Goal: Information Seeking & Learning: Learn about a topic

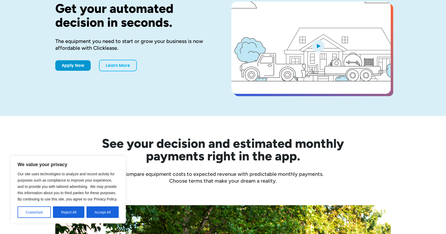
scroll to position [107, 0]
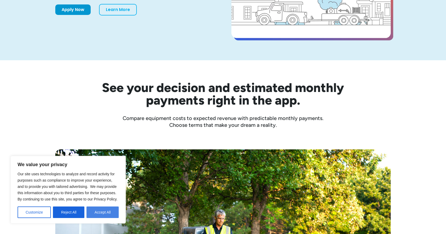
click at [98, 214] on button "Accept All" at bounding box center [103, 213] width 32 height 12
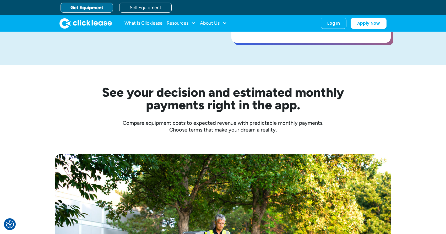
scroll to position [0, 0]
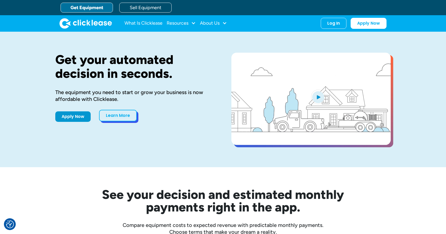
click at [121, 119] on link "Learn More" at bounding box center [118, 116] width 38 height 12
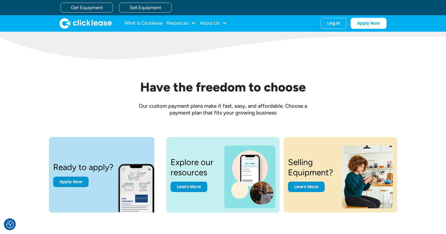
scroll to position [589, 0]
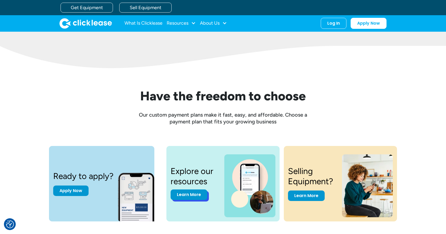
click at [184, 196] on link "Learn More" at bounding box center [189, 195] width 37 height 10
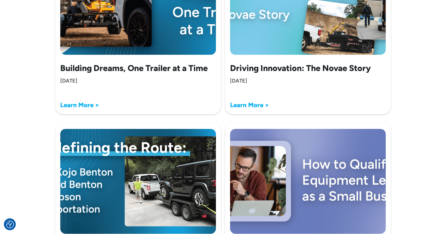
scroll to position [482, 0]
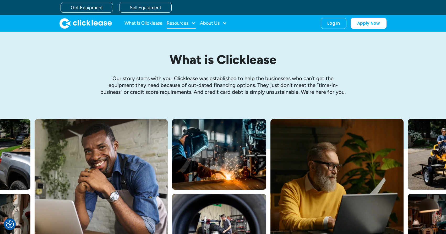
click at [185, 23] on div "Resources" at bounding box center [178, 23] width 22 height 0
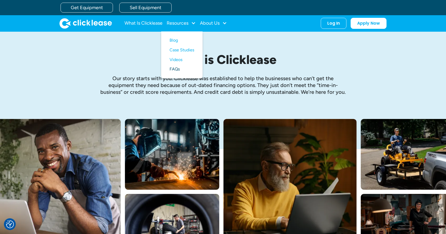
click at [175, 68] on link "FAQs" at bounding box center [182, 70] width 25 height 10
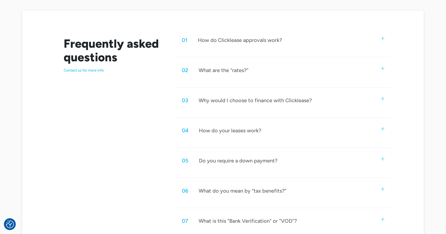
scroll to position [268, 0]
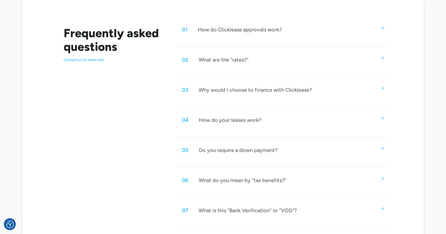
click at [383, 148] on img at bounding box center [382, 148] width 3 height 3
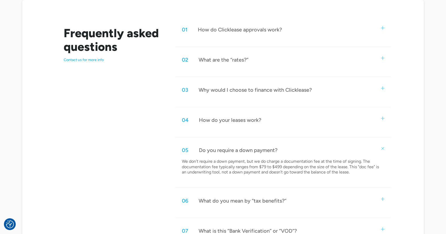
click at [383, 148] on img at bounding box center [383, 148] width 5 height 5
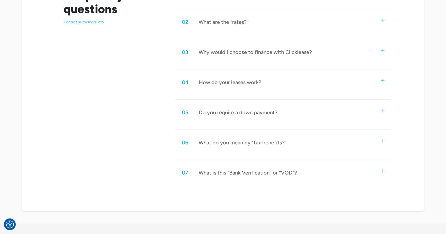
scroll to position [321, 0]
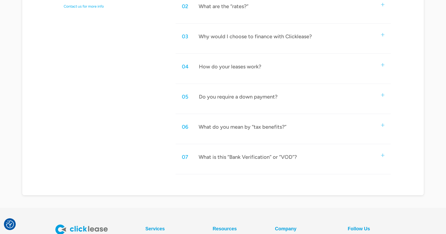
click at [383, 156] on img at bounding box center [382, 155] width 3 height 3
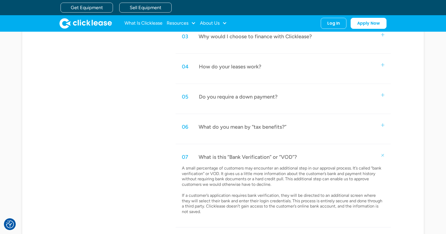
click at [383, 157] on img at bounding box center [383, 155] width 5 height 5
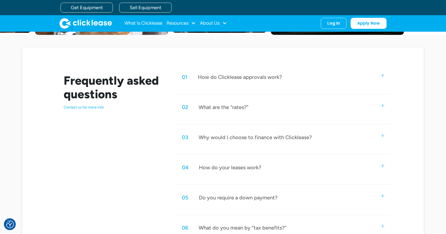
scroll to position [161, 0]
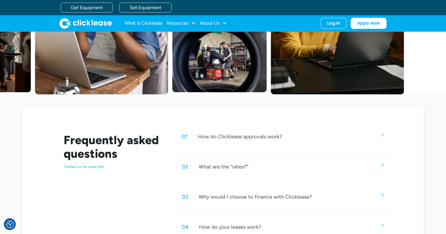
click at [384, 135] on img at bounding box center [382, 134] width 3 height 3
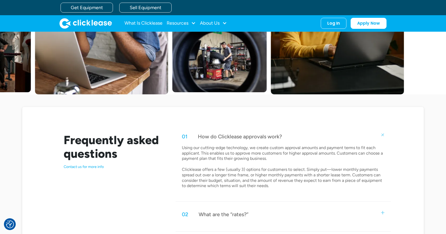
click at [384, 135] on img at bounding box center [383, 134] width 5 height 5
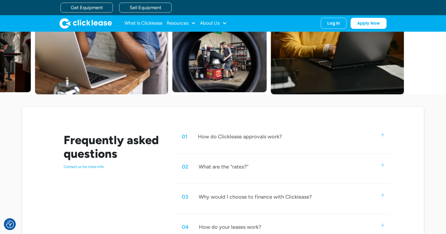
click at [382, 166] on img at bounding box center [382, 164] width 3 height 3
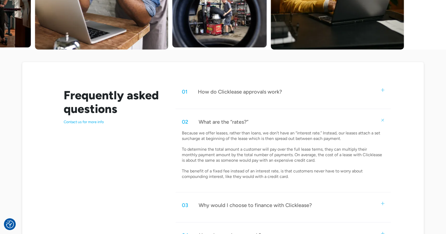
scroll to position [214, 0]
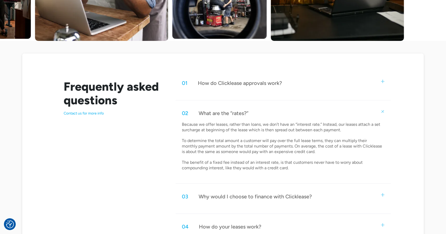
click at [384, 113] on div "02 What are the “rates?”" at bounding box center [283, 113] width 215 height 17
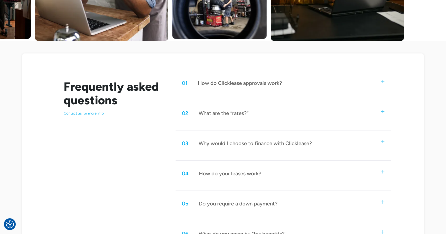
click at [384, 142] on img at bounding box center [382, 141] width 3 height 3
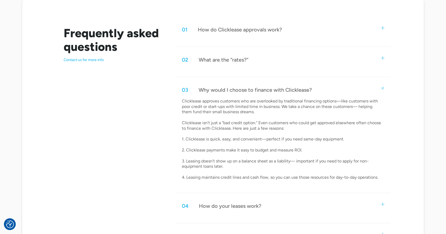
scroll to position [294, 0]
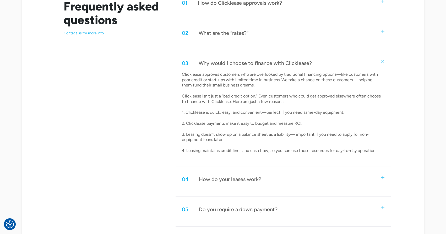
click at [384, 177] on img at bounding box center [382, 177] width 3 height 3
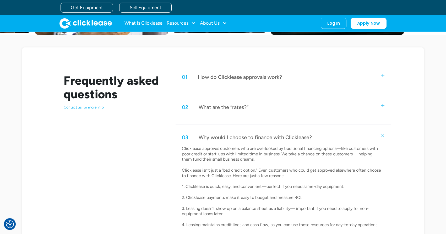
scroll to position [214, 0]
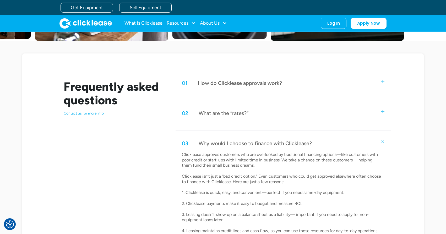
click at [382, 82] on img at bounding box center [382, 81] width 3 height 3
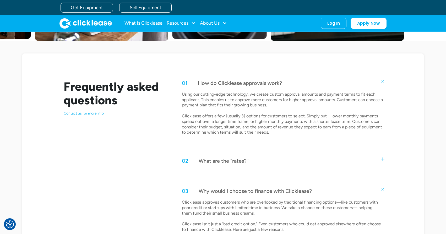
click at [382, 160] on img at bounding box center [382, 159] width 3 height 3
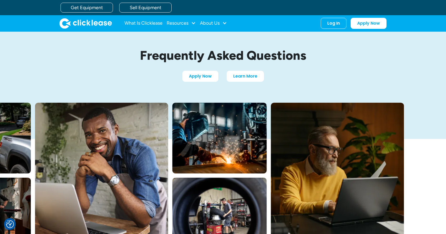
scroll to position [0, 0]
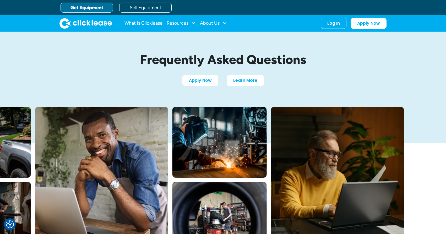
click at [85, 8] on link "Get Equipment" at bounding box center [87, 8] width 52 height 10
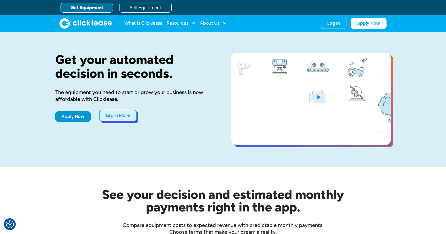
click at [120, 116] on link "Learn More" at bounding box center [118, 116] width 38 height 12
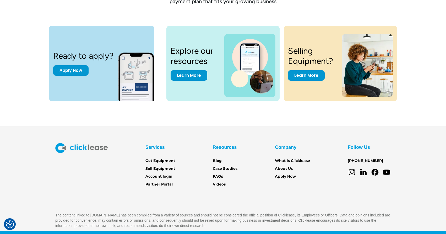
scroll to position [722, 0]
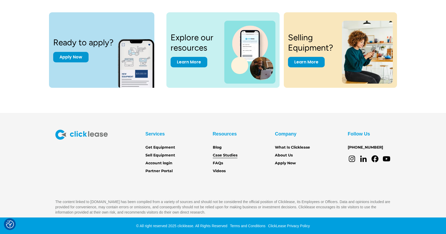
click at [228, 156] on link "Case Studies" at bounding box center [225, 156] width 25 height 6
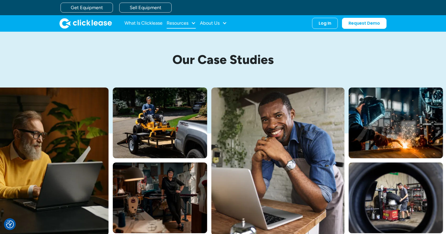
click at [179, 23] on div "Resources" at bounding box center [178, 23] width 22 height 0
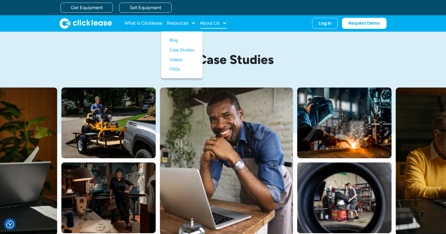
click at [214, 23] on div "About Us" at bounding box center [210, 23] width 20 height 0
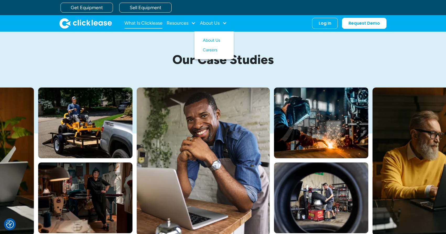
click at [146, 24] on link "What Is Clicklease" at bounding box center [144, 23] width 38 height 10
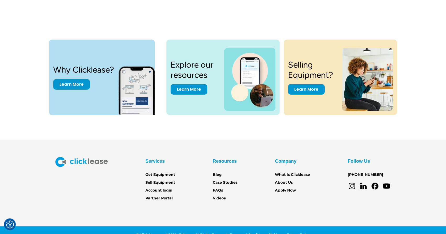
scroll to position [1087, 0]
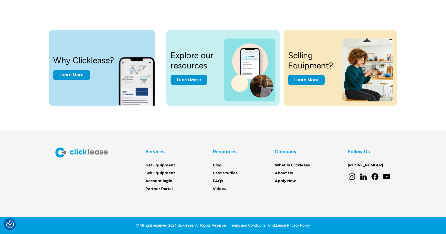
click at [165, 165] on link "Get Equipment" at bounding box center [161, 166] width 30 height 6
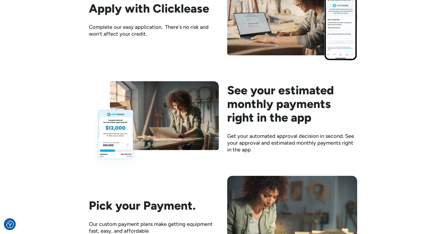
scroll to position [669, 0]
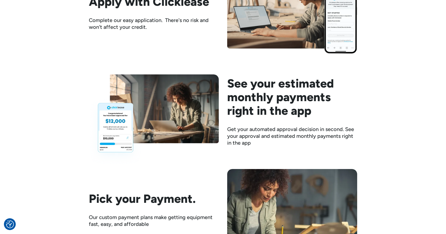
click at [119, 137] on img at bounding box center [154, 119] width 130 height 91
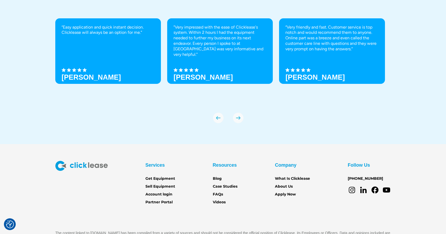
scroll to position [1819, 0]
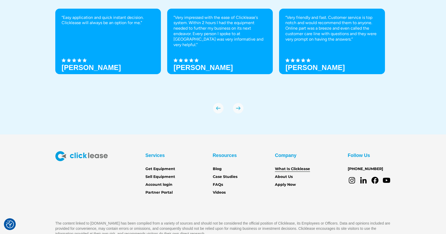
click at [300, 170] on link "What Is Clicklease" at bounding box center [292, 169] width 35 height 6
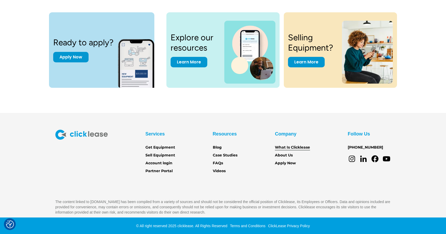
scroll to position [723, 0]
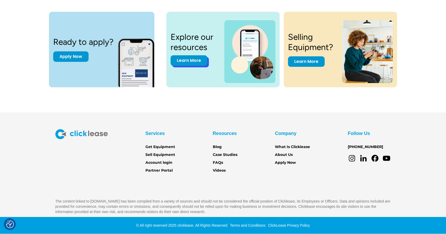
click at [196, 65] on link "Learn More" at bounding box center [189, 60] width 37 height 10
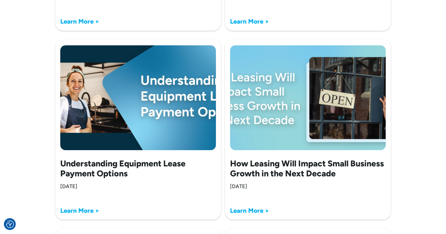
scroll to position [963, 0]
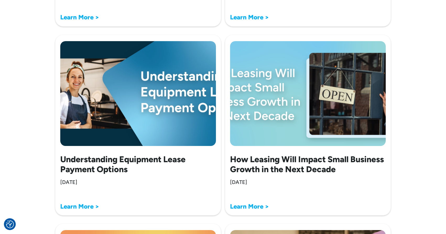
click at [82, 206] on strong "Learn More >" at bounding box center [79, 207] width 39 height 8
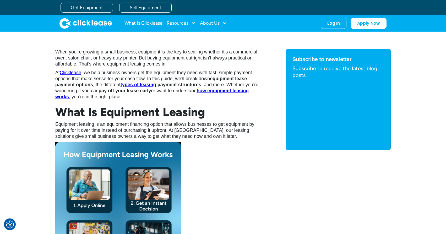
scroll to position [214, 0]
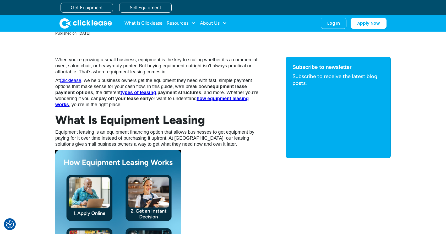
click at [138, 93] on strong "types of leasing" at bounding box center [139, 92] width 36 height 5
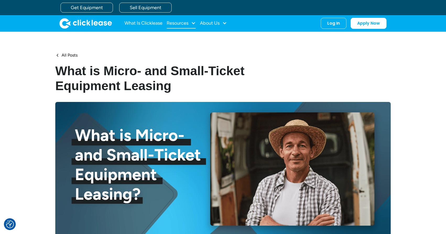
click at [178, 23] on div "Resources" at bounding box center [178, 23] width 22 height 0
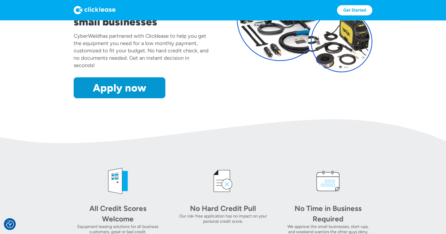
scroll to position [80, 0]
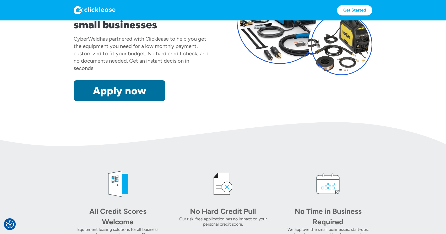
click at [138, 91] on link "Apply now" at bounding box center [120, 90] width 92 height 21
